Goal: Navigation & Orientation: Find specific page/section

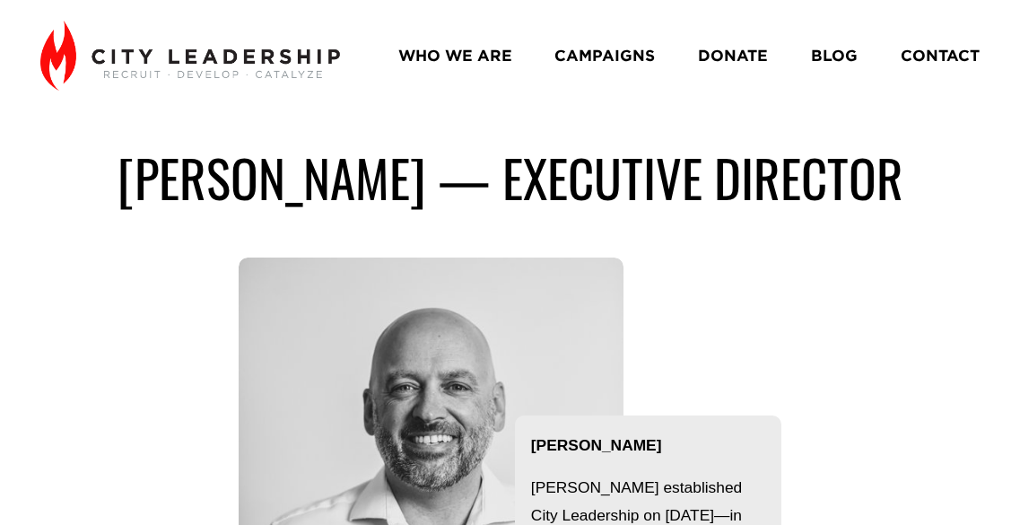
click at [459, 57] on link "WHO WE ARE" at bounding box center [455, 54] width 114 height 31
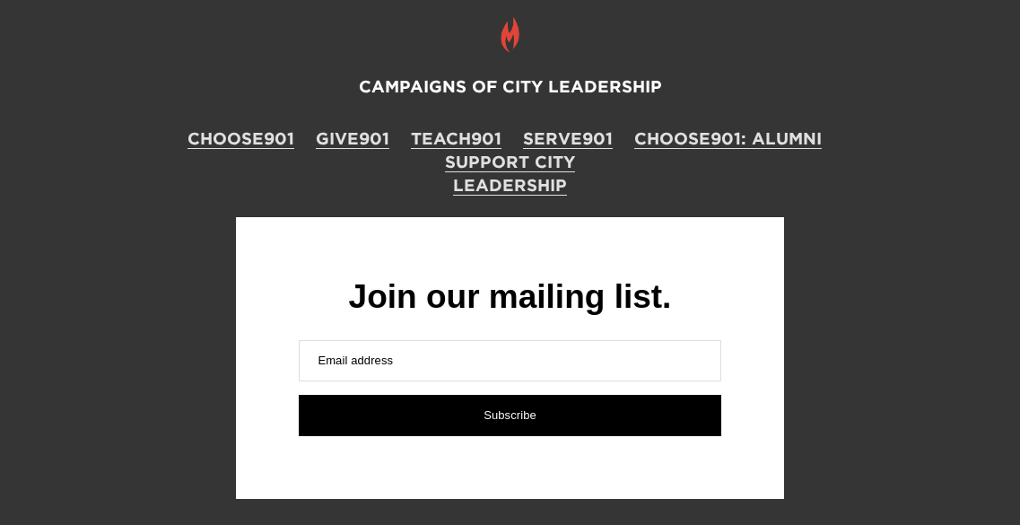
scroll to position [2948, 0]
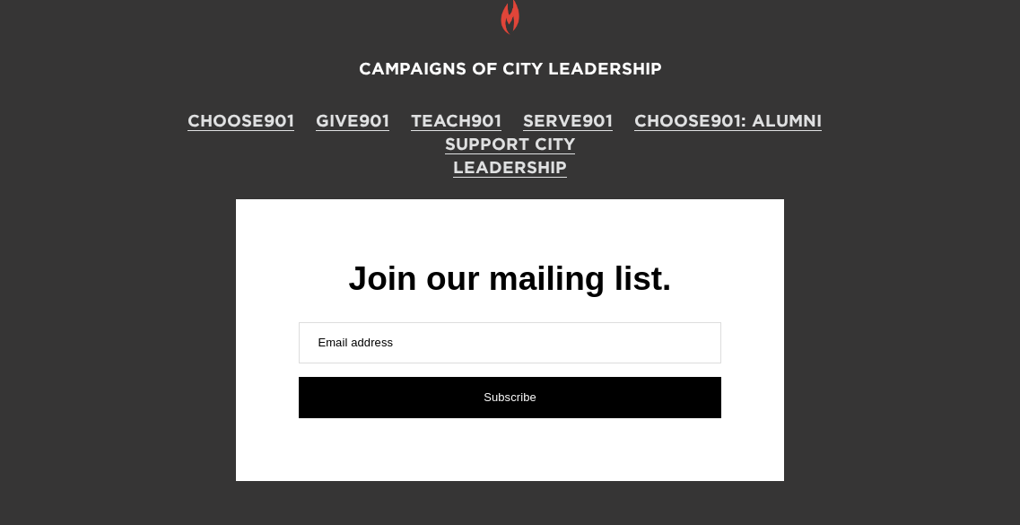
click at [242, 109] on link "CHOOSE901" at bounding box center [240, 120] width 107 height 23
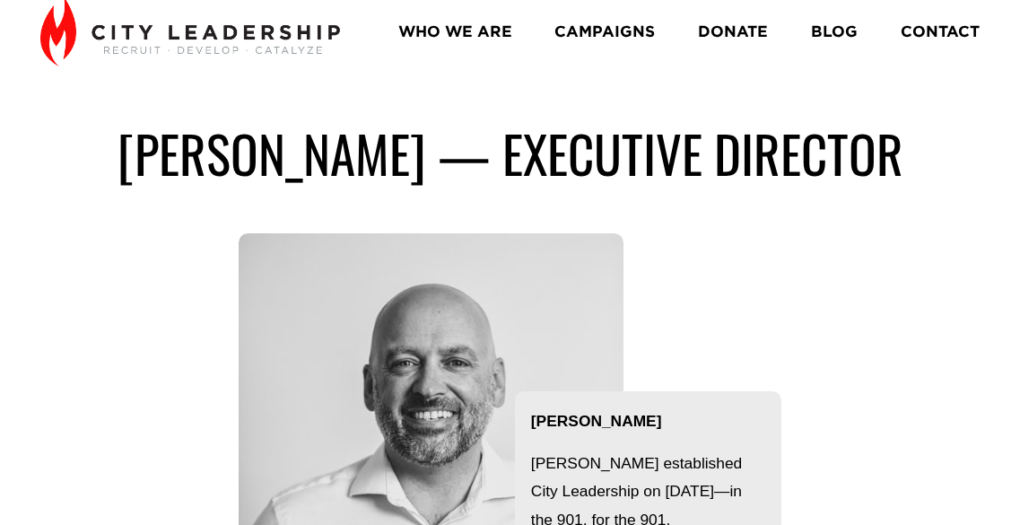
scroll to position [0, 0]
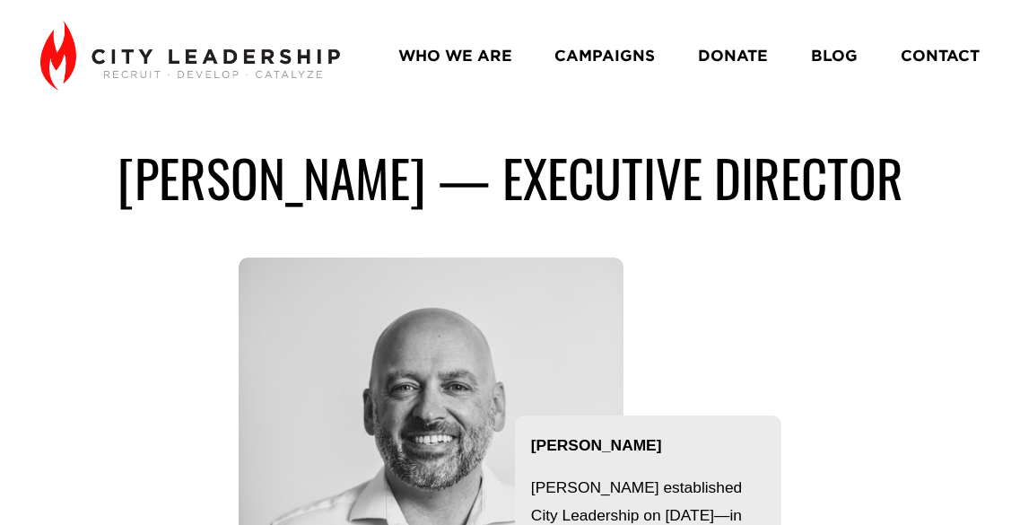
click at [470, 44] on link "WHO WE ARE" at bounding box center [455, 54] width 114 height 31
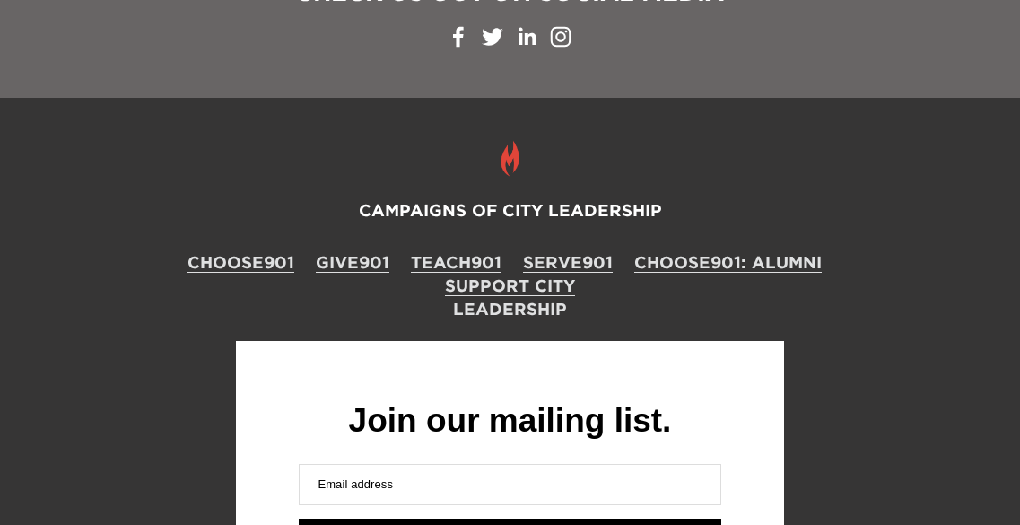
scroll to position [2226, 0]
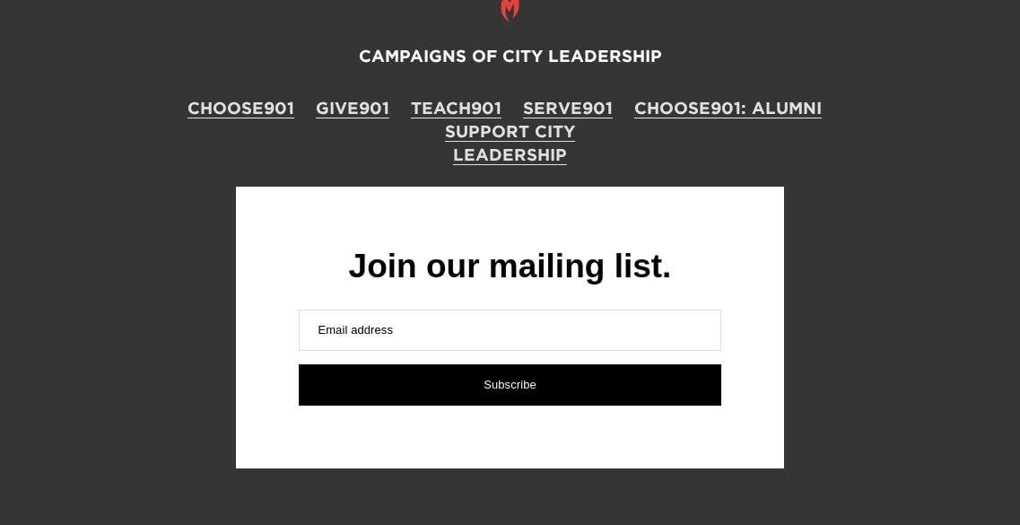
click at [240, 96] on link "CHOOSE901" at bounding box center [240, 107] width 107 height 23
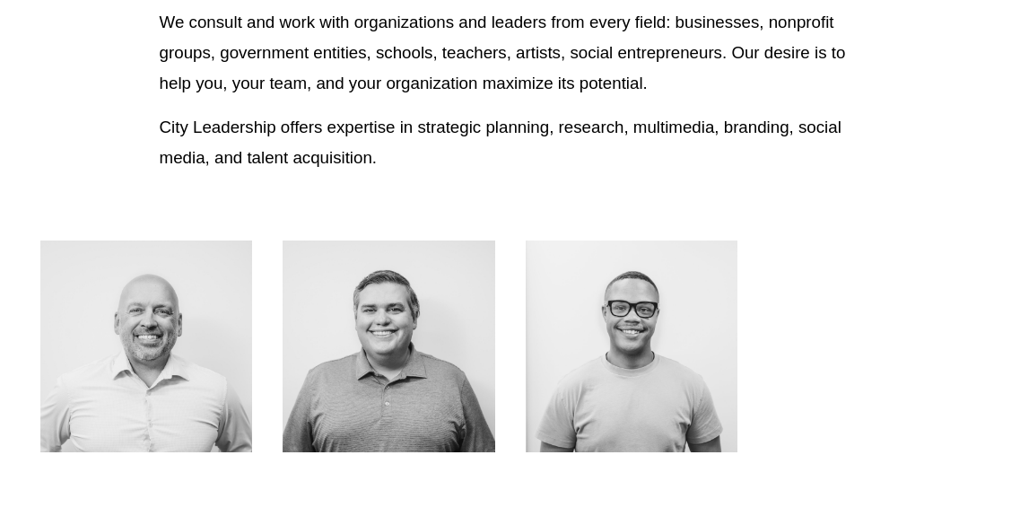
scroll to position [628, 0]
